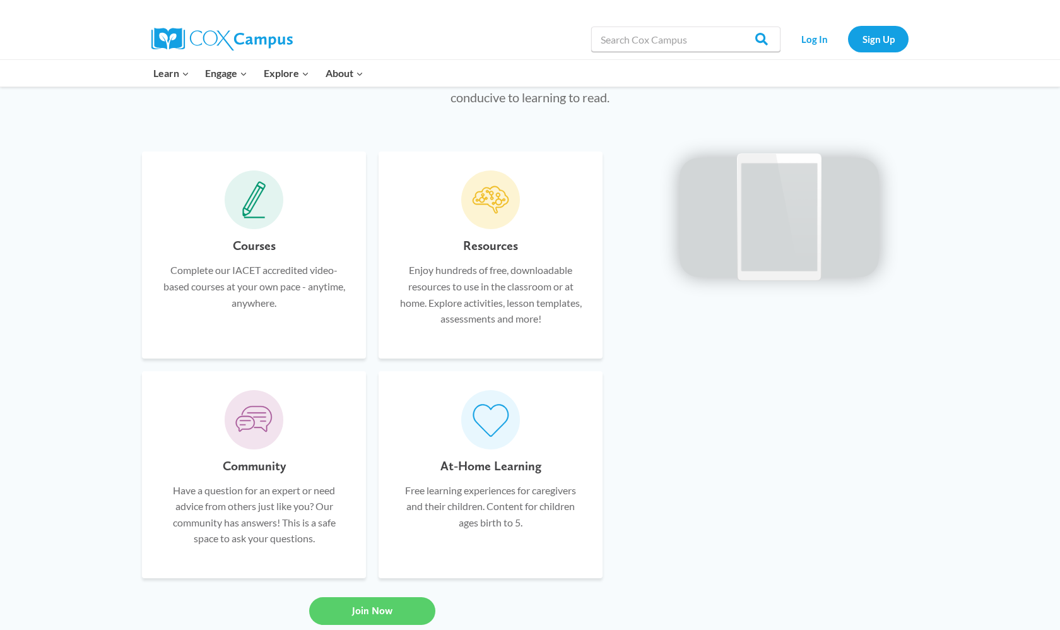
scroll to position [805, 0]
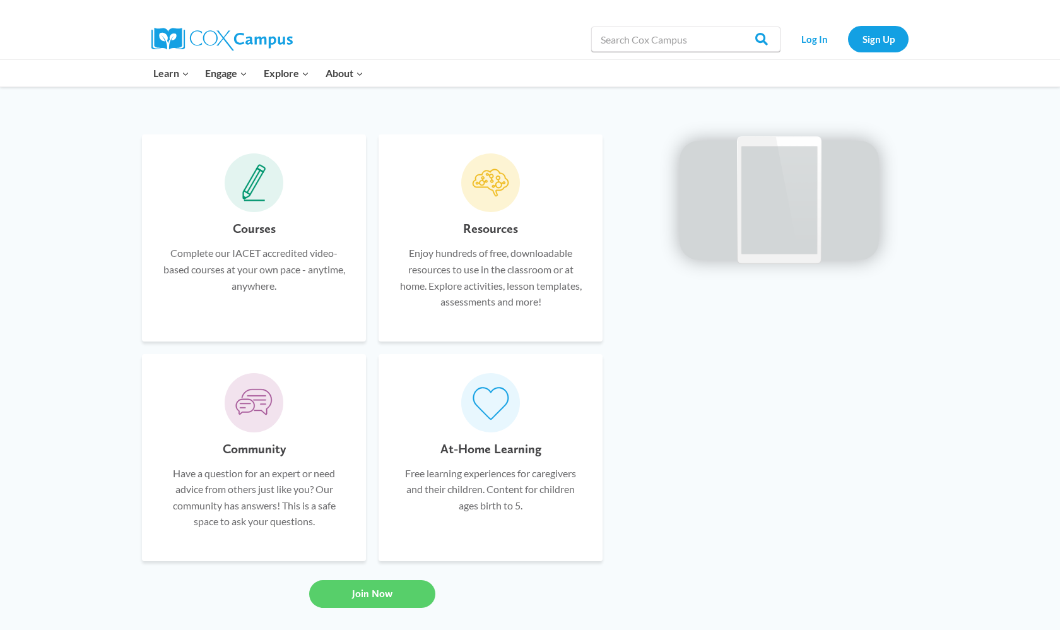
click at [275, 246] on p "Complete our IACET accredited video-based courses at your own pace - anytime, a…" at bounding box center [254, 269] width 186 height 49
click at [262, 196] on span at bounding box center [254, 182] width 59 height 59
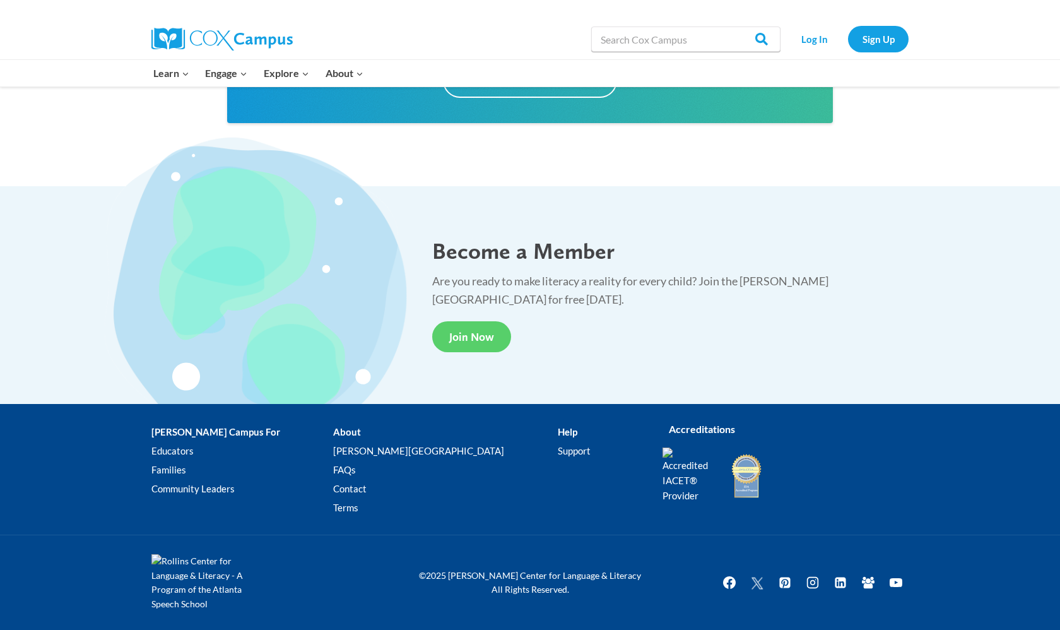
scroll to position [2366, 0]
click at [381, 442] on link "[PERSON_NAME][GEOGRAPHIC_DATA]" at bounding box center [445, 451] width 224 height 19
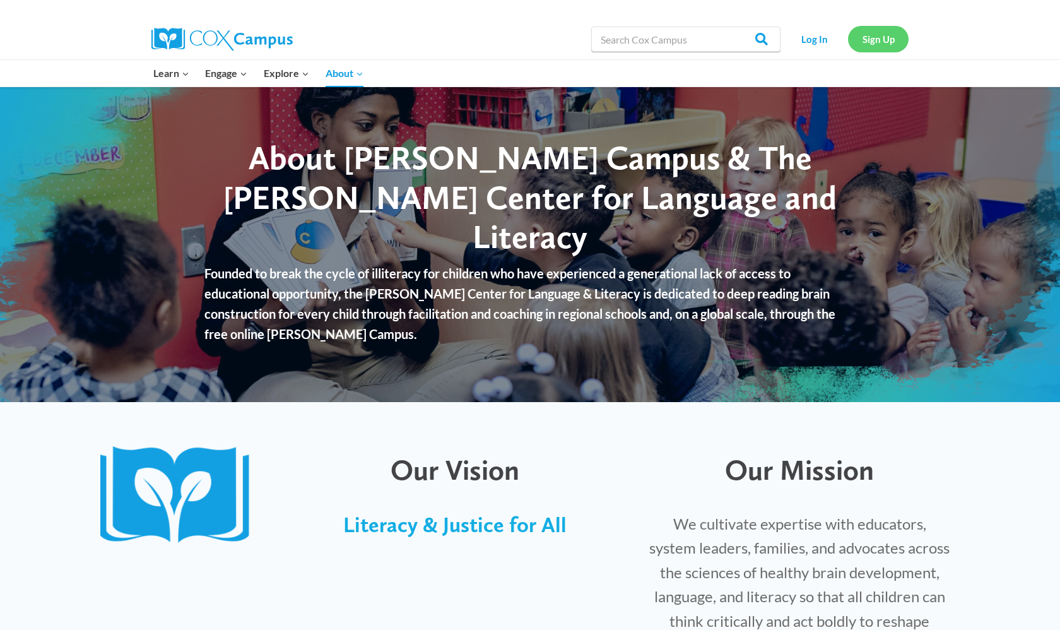
click at [869, 42] on link "Sign Up" at bounding box center [878, 39] width 61 height 26
click at [808, 38] on link "Log In" at bounding box center [814, 39] width 55 height 26
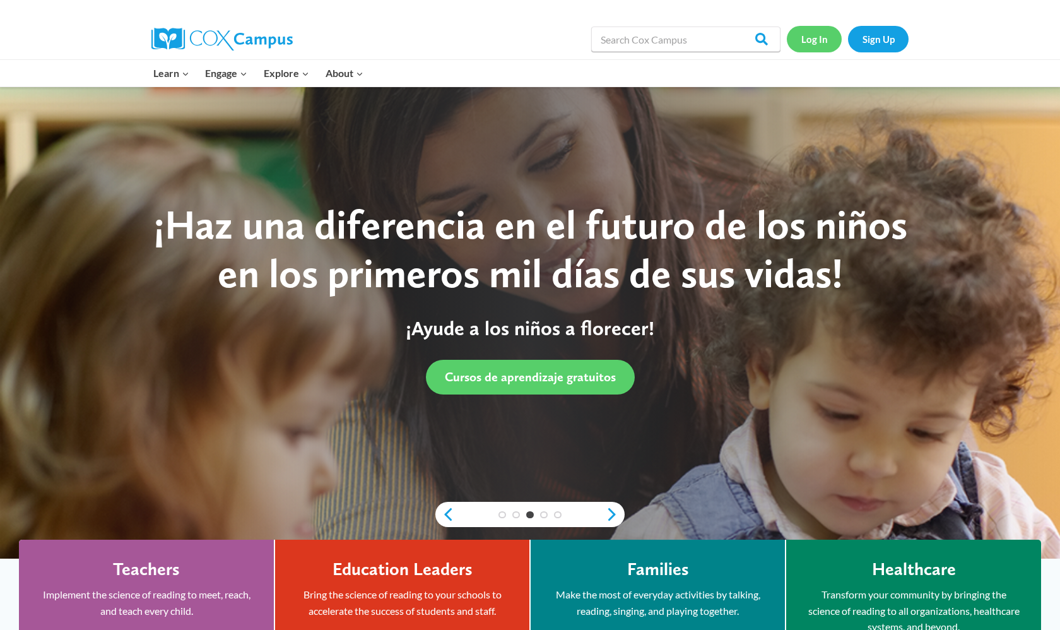
click at [812, 38] on link "Log In" at bounding box center [814, 39] width 55 height 26
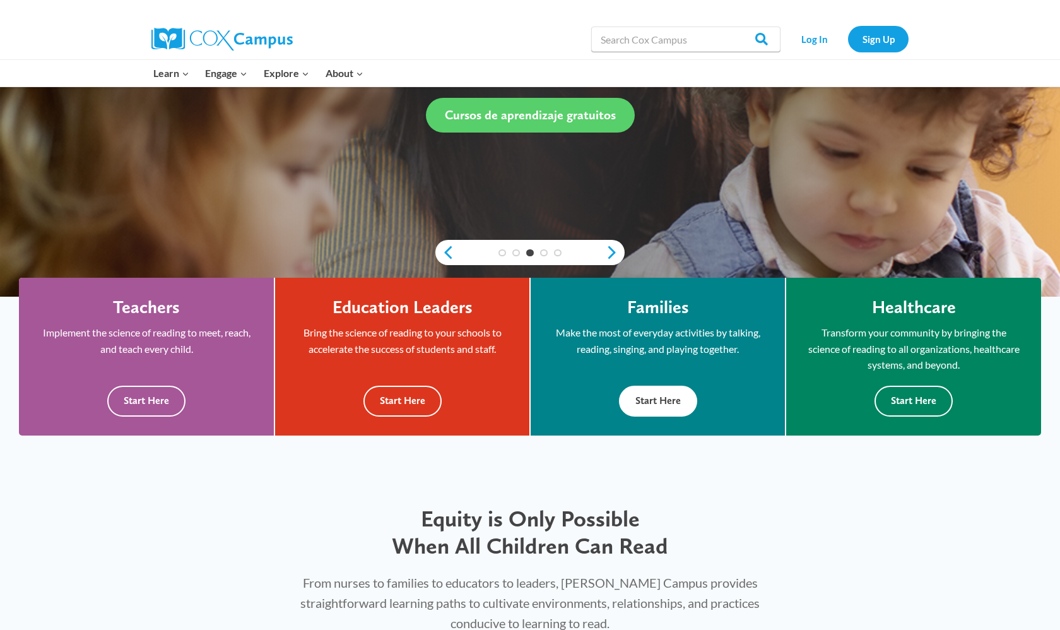
scroll to position [263, 0]
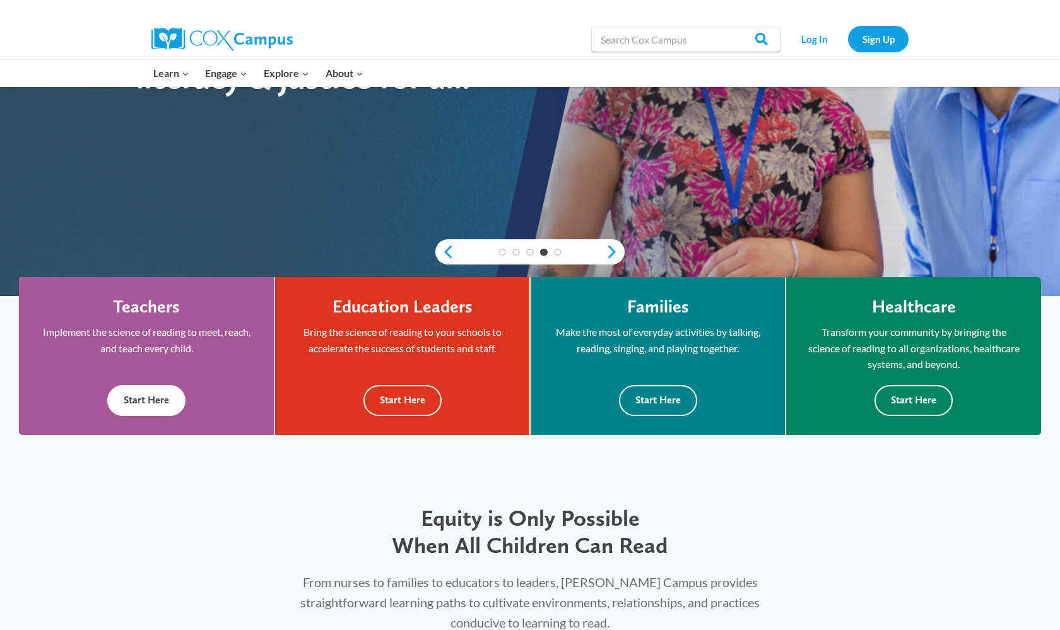
click at [155, 402] on button "Start Here" at bounding box center [146, 400] width 78 height 31
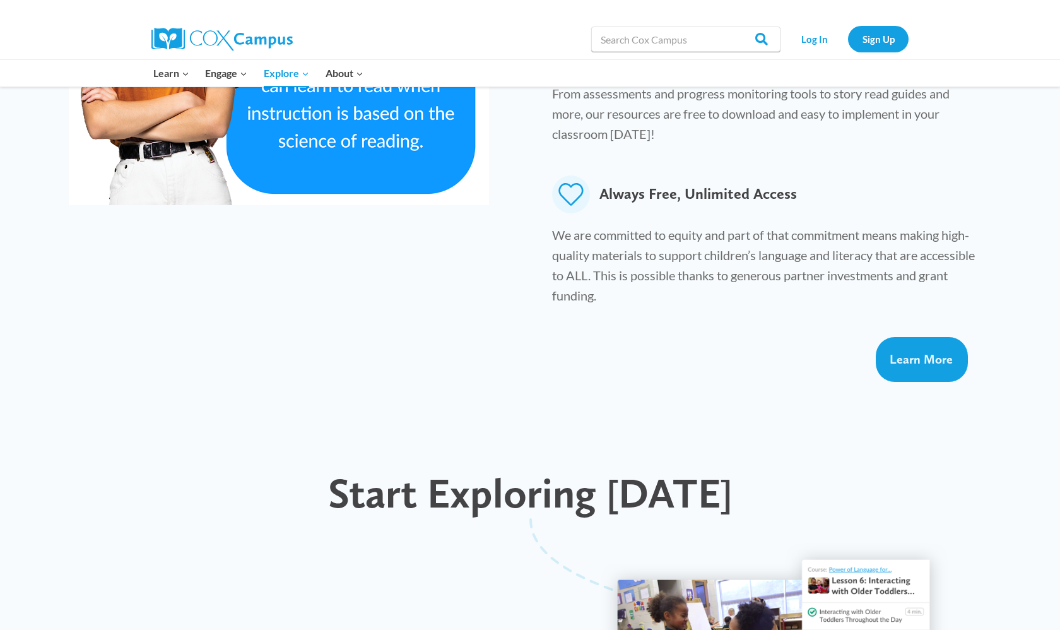
scroll to position [839, 0]
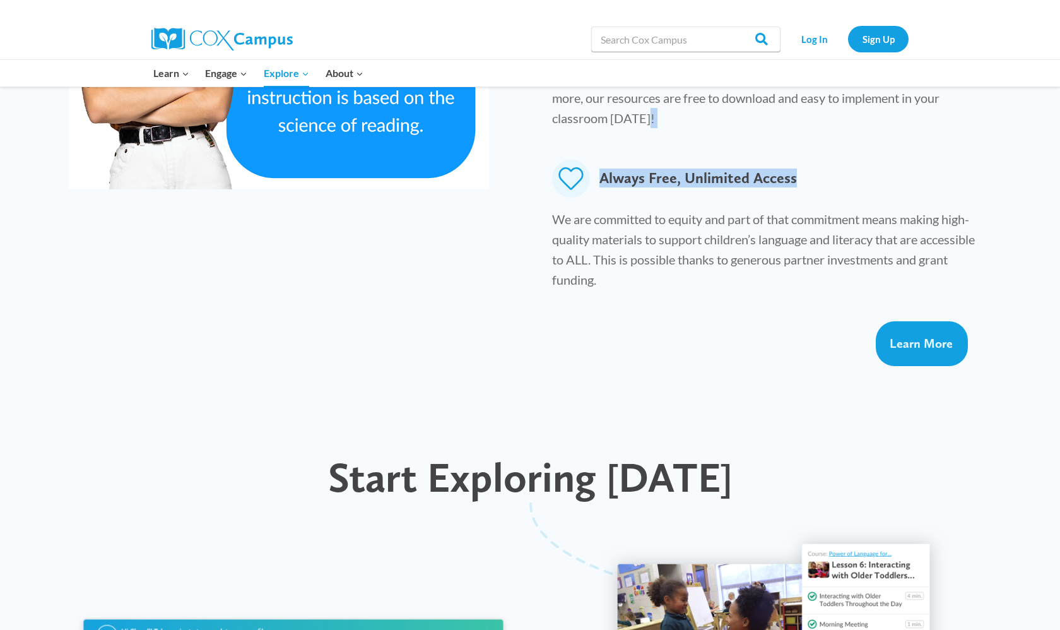
drag, startPoint x: 865, startPoint y: 107, endPoint x: 876, endPoint y: 87, distance: 22.6
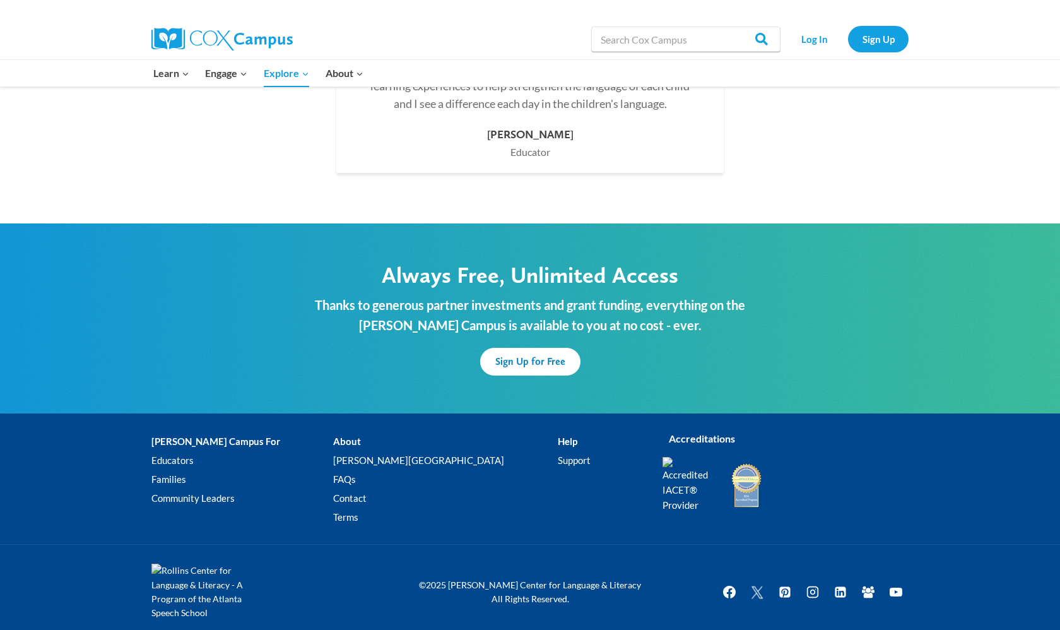
scroll to position [3686, 0]
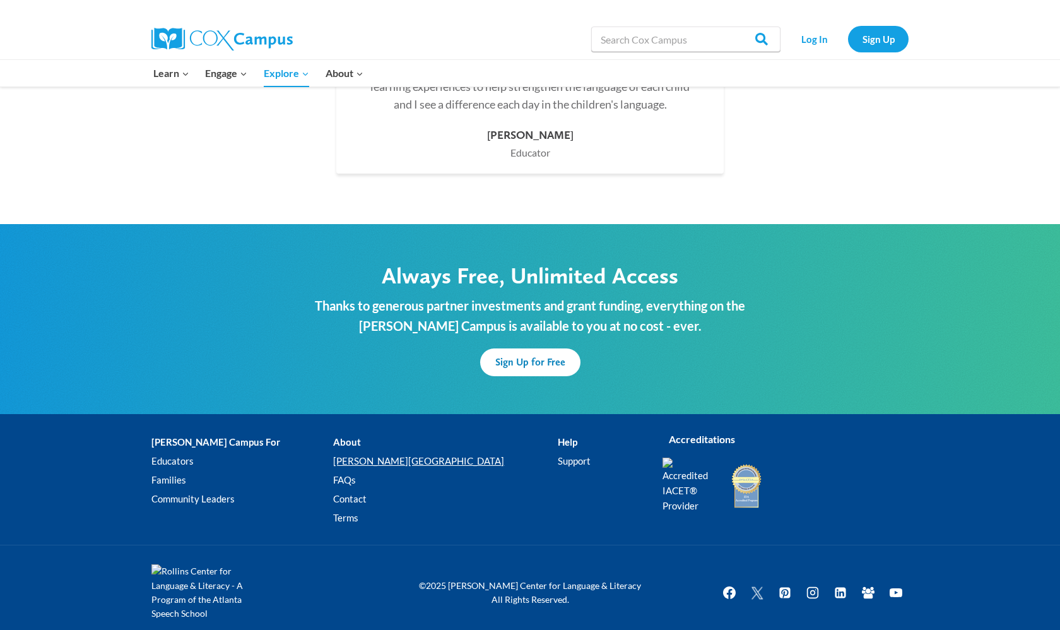
click at [354, 452] on link "[PERSON_NAME][GEOGRAPHIC_DATA]" at bounding box center [445, 461] width 224 height 19
click at [531, 356] on span "Sign Up for Free" at bounding box center [530, 362] width 70 height 12
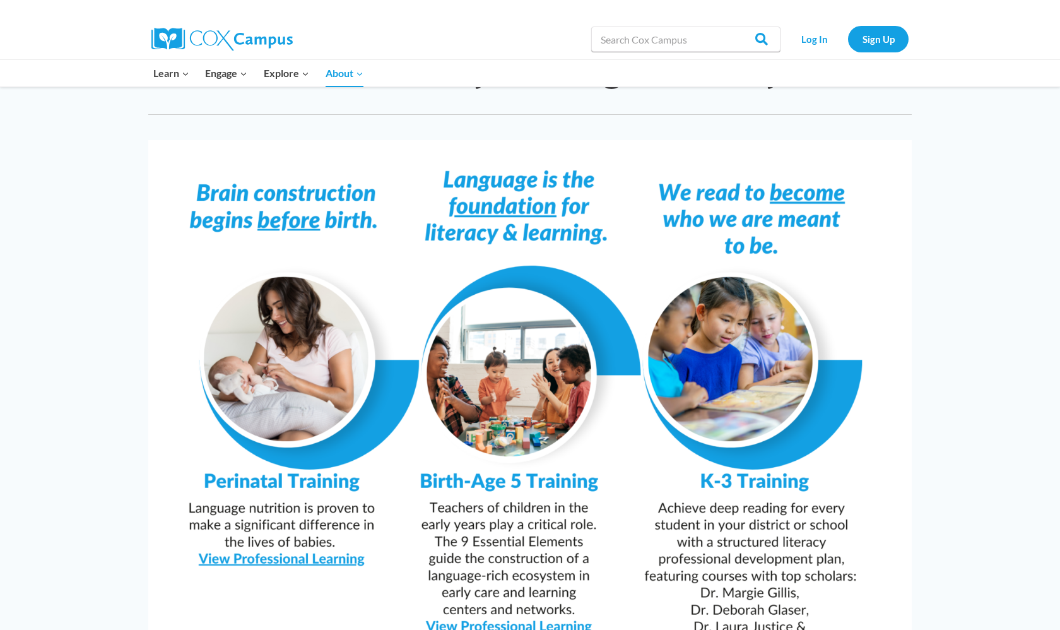
scroll to position [975, 0]
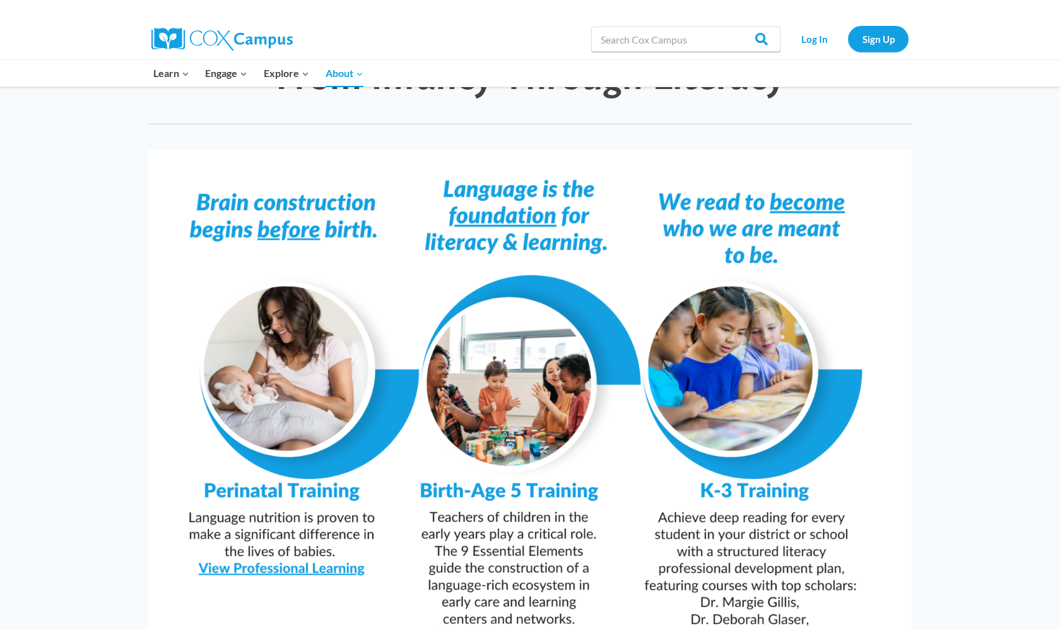
click at [482, 349] on img at bounding box center [530, 420] width 764 height 540
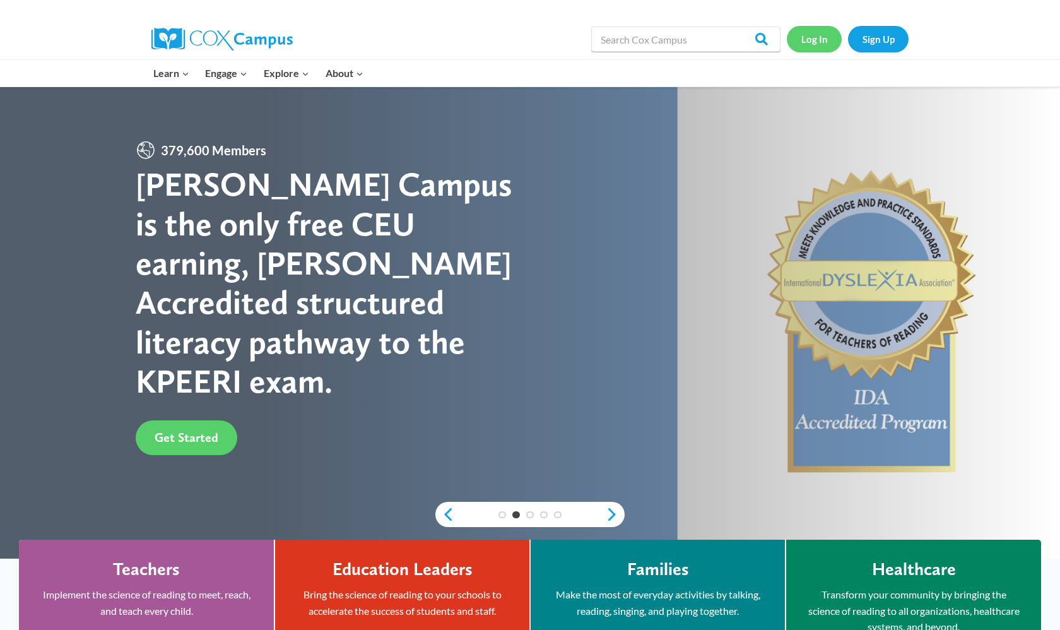
click at [819, 41] on link "Log In" at bounding box center [814, 39] width 55 height 26
